Goal: Information Seeking & Learning: Check status

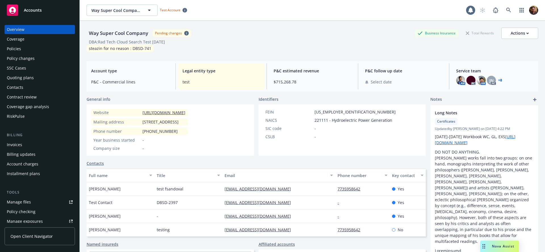
drag, startPoint x: 31, startPoint y: 235, endPoint x: 45, endPoint y: 232, distance: 14.1
click at [31, 235] on span "Open Client Navigator" at bounding box center [32, 236] width 42 height 6
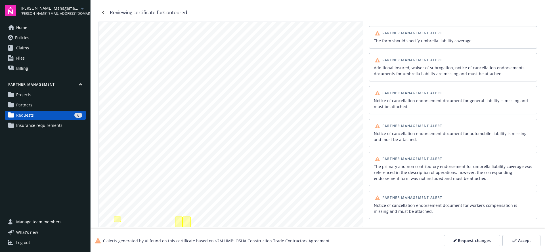
click at [185, 87] on div at bounding box center [231, 193] width 264 height 342
click at [185, 13] on div "Reviewing certificate for Contoured" at bounding box center [148, 12] width 77 height 7
copy div "Contoured"
click at [69, 115] on div "6" at bounding box center [59, 115] width 46 height 5
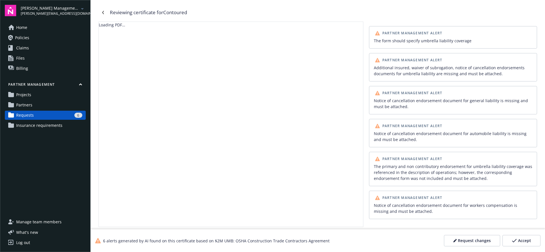
click at [215, 242] on div "6 alerts generated by AI found on this certificate based on $2M UMB: OSHA Const…" at bounding box center [212, 241] width 235 height 6
drag, startPoint x: 302, startPoint y: 240, endPoint x: 183, endPoint y: 238, distance: 119.6
click at [183, 238] on div "6 alerts generated by AI found on this certificate based on $2M UMB: OSHA Const…" at bounding box center [318, 240] width 455 height 23
click at [190, 240] on div "6 alerts generated by AI found on this certificate based on $2M UMB: OSHA Const…" at bounding box center [212, 241] width 235 height 6
click at [138, 241] on div "6 alerts generated by AI found on this certificate based on $2M UMB: OSHA Const…" at bounding box center [212, 241] width 235 height 6
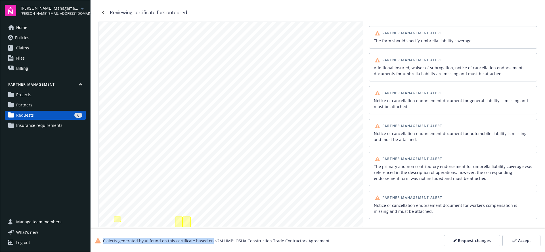
drag, startPoint x: 211, startPoint y: 241, endPoint x: 329, endPoint y: 241, distance: 117.5
click at [324, 241] on div "6 alerts generated by AI found on this certificate based on $2M UMB: OSHA Const…" at bounding box center [318, 240] width 455 height 23
copy div "6 alerts generated by AI found on this certificate based on"
drag, startPoint x: 326, startPoint y: 242, endPoint x: 228, endPoint y: 238, distance: 98.0
click at [240, 238] on div "6 alerts generated by AI found on this certificate based on $2M UMB: OSHA Const…" at bounding box center [318, 240] width 455 height 23
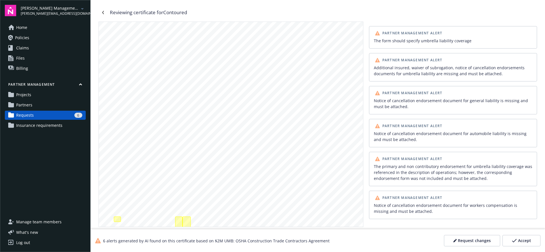
drag, startPoint x: 218, startPoint y: 240, endPoint x: 215, endPoint y: 240, distance: 3.7
click at [218, 240] on div "6 alerts generated by AI found on this certificate based on $2M UMB: OSHA Const…" at bounding box center [212, 241] width 235 height 6
click at [212, 240] on div "6 alerts generated by AI found on this certificate based on $2M UMB: OSHA Const…" at bounding box center [212, 241] width 235 height 6
drag, startPoint x: 215, startPoint y: 240, endPoint x: 321, endPoint y: 243, distance: 105.7
click at [322, 241] on div "6 alerts generated by AI found on this certificate based on $2M UMB: OSHA Const…" at bounding box center [212, 241] width 235 height 6
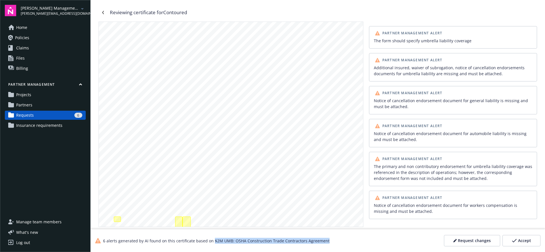
copy div "$2M UMB: OSHA Construction Trade Contractors Agreement"
drag, startPoint x: 106, startPoint y: 12, endPoint x: 108, endPoint y: 17, distance: 6.0
click at [106, 12] on link "Navigate back" at bounding box center [103, 12] width 9 height 9
click at [101, 11] on icon "Navigate back" at bounding box center [102, 12] width 3 height 3
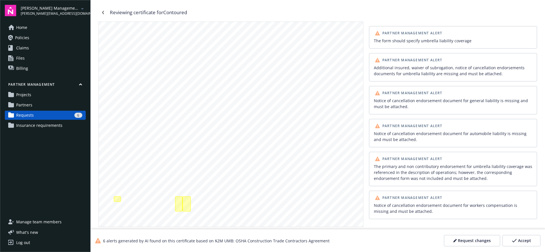
scroll to position [39, 0]
click at [187, 185] on div "Additional insured, waiver of subrogation, notice of cancellation endorsements …" at bounding box center [187, 184] width 8 height 15
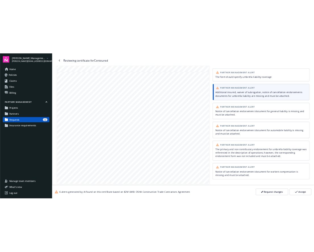
scroll to position [0, 0]
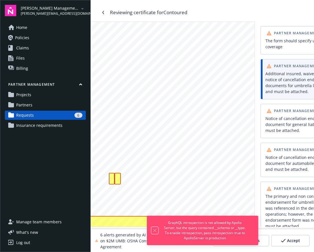
click at [154, 233] on button "Dismiss notification" at bounding box center [154, 230] width 7 height 7
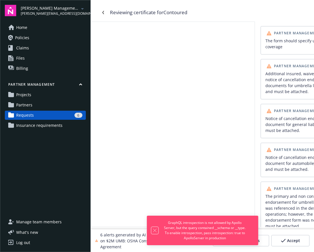
click at [156, 233] on icon "Dismiss notification" at bounding box center [154, 230] width 5 height 5
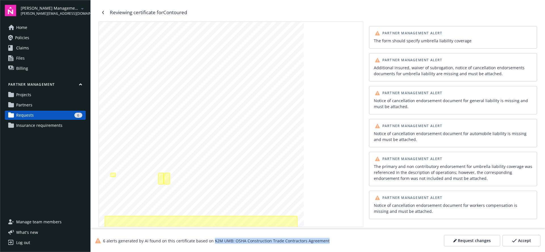
drag, startPoint x: 212, startPoint y: 240, endPoint x: 323, endPoint y: 240, distance: 110.7
click at [313, 240] on div "6 alerts generated by AI found on this certificate based on $2M UMB: OSHA Const…" at bounding box center [212, 241] width 235 height 6
copy div "$2M UMB: OSHA Construction Trade Contractors Agreement"
click at [47, 116] on div "6" at bounding box center [59, 115] width 46 height 5
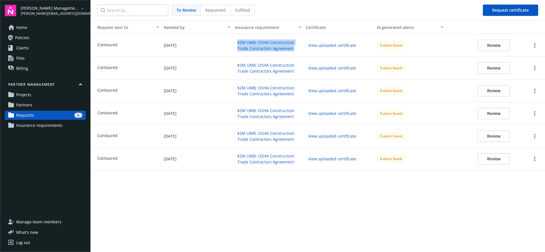
click at [313, 46] on button "View uploaded certificate" at bounding box center [332, 45] width 53 height 9
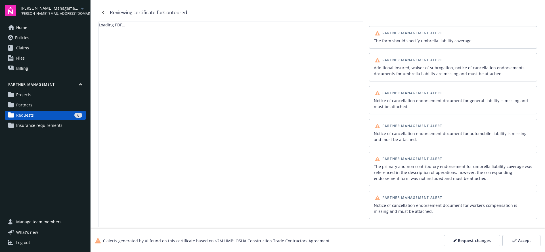
click at [45, 115] on div "6" at bounding box center [59, 115] width 46 height 5
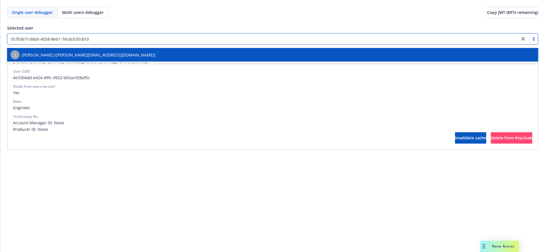
click at [117, 53] on div "[PERSON_NAME] ([PERSON_NAME][EMAIL_ADDRESS][DOMAIN_NAME])" at bounding box center [273, 54] width 524 height 9
